Goal: Find specific page/section: Find specific page/section

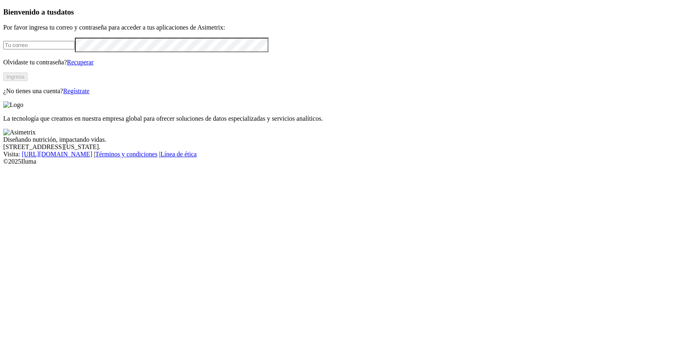
type input "claudia.restrepo@premexcorp.com"
click at [28, 81] on button "Ingresa" at bounding box center [15, 76] width 24 height 8
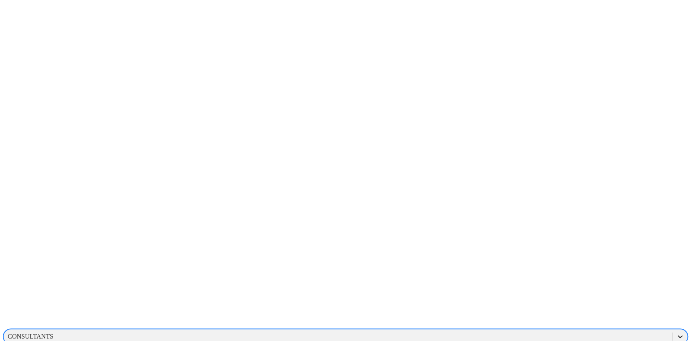
click at [678, 335] on icon at bounding box center [680, 336] width 5 height 3
click at [676, 332] on icon at bounding box center [680, 336] width 8 height 8
